Goal: Feedback & Contribution: Leave review/rating

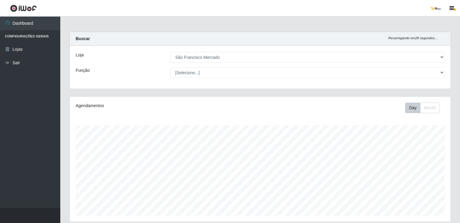
select select "168"
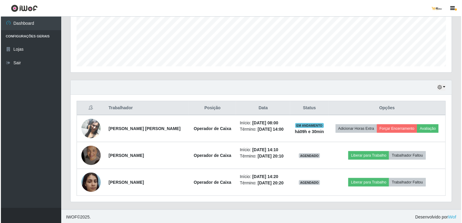
scroll to position [125, 381]
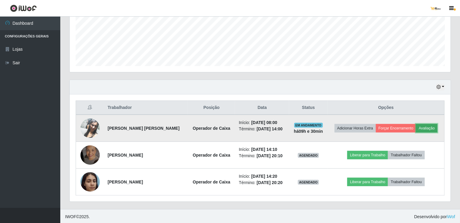
click at [429, 128] on button "Avaliação" at bounding box center [426, 128] width 21 height 8
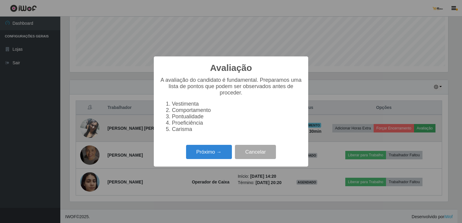
scroll to position [125, 379]
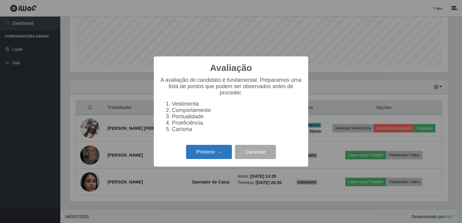
click at [209, 156] on button "Próximo →" at bounding box center [209, 152] width 46 height 14
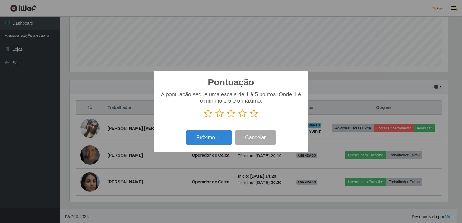
scroll to position [301639, 301385]
click at [253, 114] on icon at bounding box center [254, 113] width 8 height 9
click at [250, 118] on input "radio" at bounding box center [250, 118] width 0 height 0
click at [216, 141] on button "Próximo →" at bounding box center [209, 137] width 46 height 14
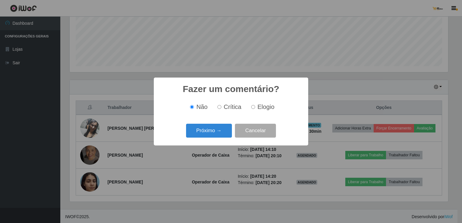
click at [253, 107] on input "Elogio" at bounding box center [253, 107] width 4 height 4
radio input "true"
click at [220, 132] on button "Próximo →" at bounding box center [209, 131] width 46 height 14
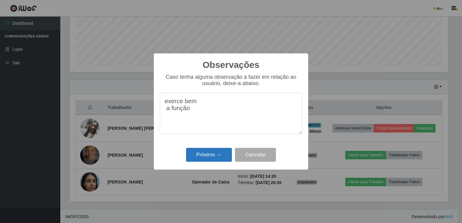
type textarea "exerce bem a função"
click at [205, 159] on button "Próximo →" at bounding box center [209, 155] width 46 height 14
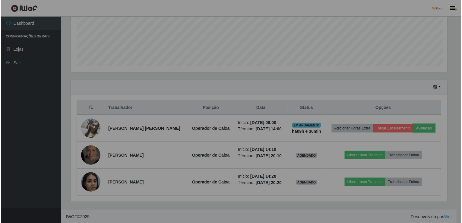
scroll to position [125, 381]
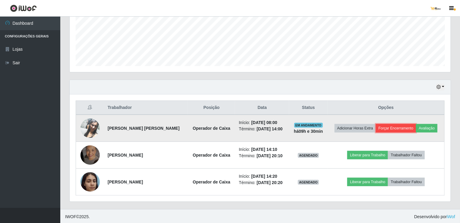
click at [400, 128] on button "Forçar Encerramento" at bounding box center [396, 128] width 40 height 8
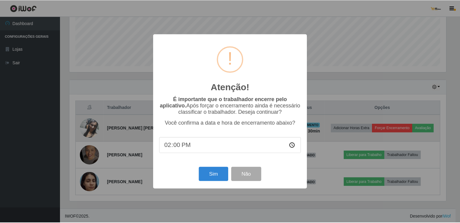
scroll to position [125, 379]
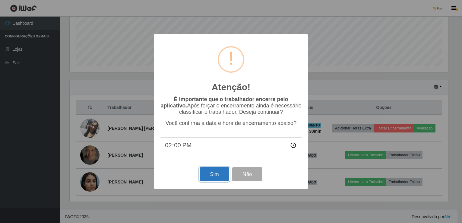
click at [219, 175] on button "Sim" at bounding box center [214, 174] width 29 height 14
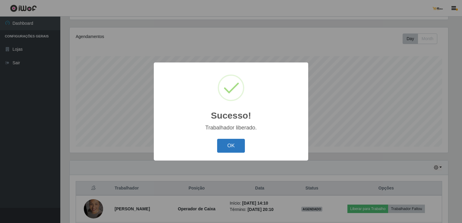
click at [225, 143] on button "OK" at bounding box center [231, 146] width 28 height 14
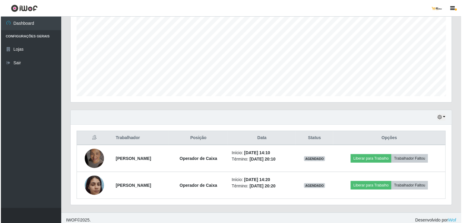
scroll to position [123, 0]
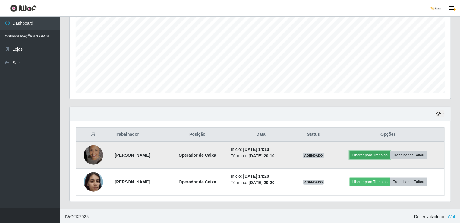
click at [375, 154] on button "Liberar para Trabalho" at bounding box center [370, 155] width 41 height 8
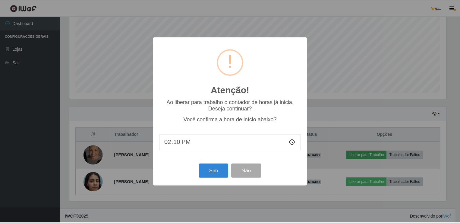
scroll to position [125, 379]
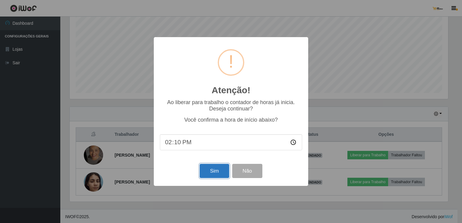
click at [209, 172] on button "Sim" at bounding box center [214, 171] width 29 height 14
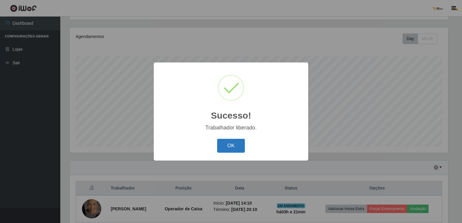
drag, startPoint x: 233, startPoint y: 146, endPoint x: 238, endPoint y: 145, distance: 5.5
click at [236, 145] on button "OK" at bounding box center [231, 146] width 28 height 14
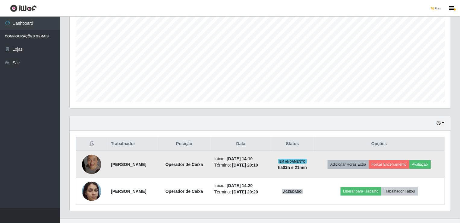
scroll to position [123, 0]
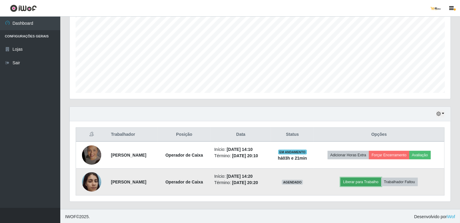
click at [366, 180] on button "Liberar para Trabalho" at bounding box center [361, 182] width 41 height 8
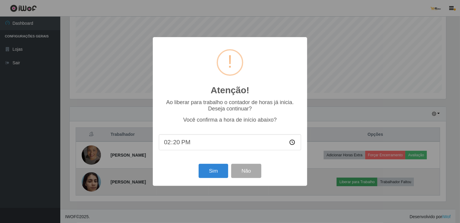
scroll to position [125, 379]
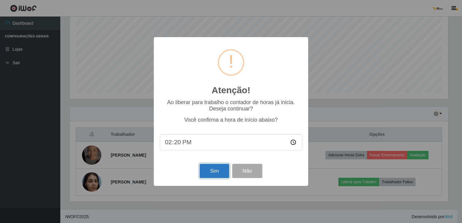
click at [211, 172] on button "Sim" at bounding box center [214, 171] width 29 height 14
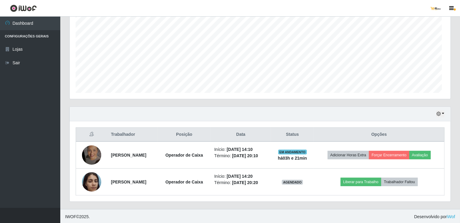
scroll to position [0, 0]
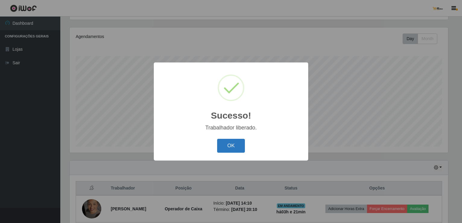
click at [224, 145] on button "OK" at bounding box center [231, 146] width 28 height 14
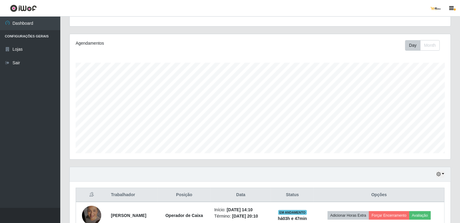
scroll to position [123, 0]
